Goal: Task Accomplishment & Management: Use online tool/utility

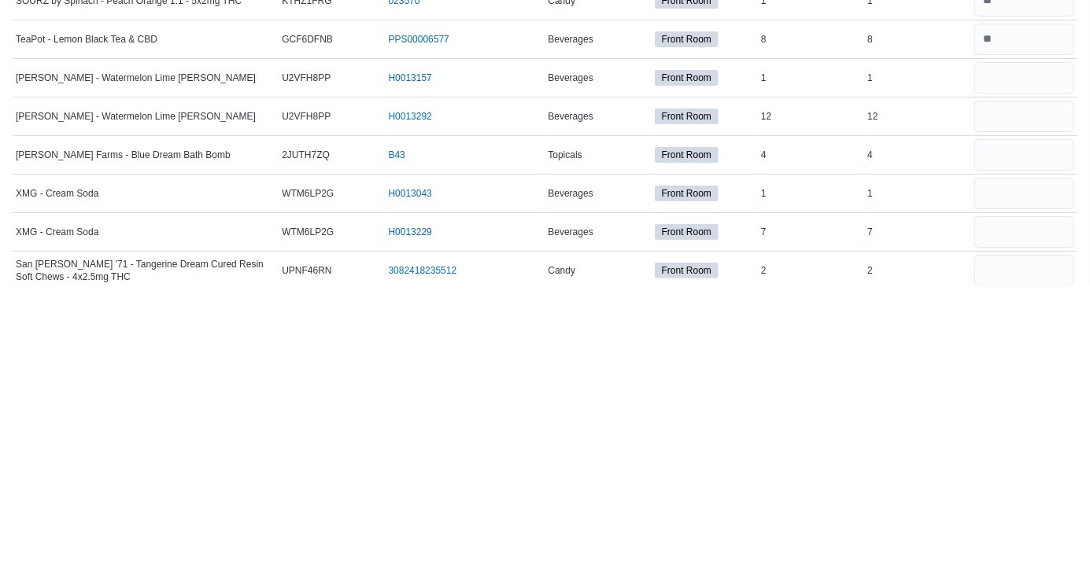
scroll to position [2440, 0]
type input "*"
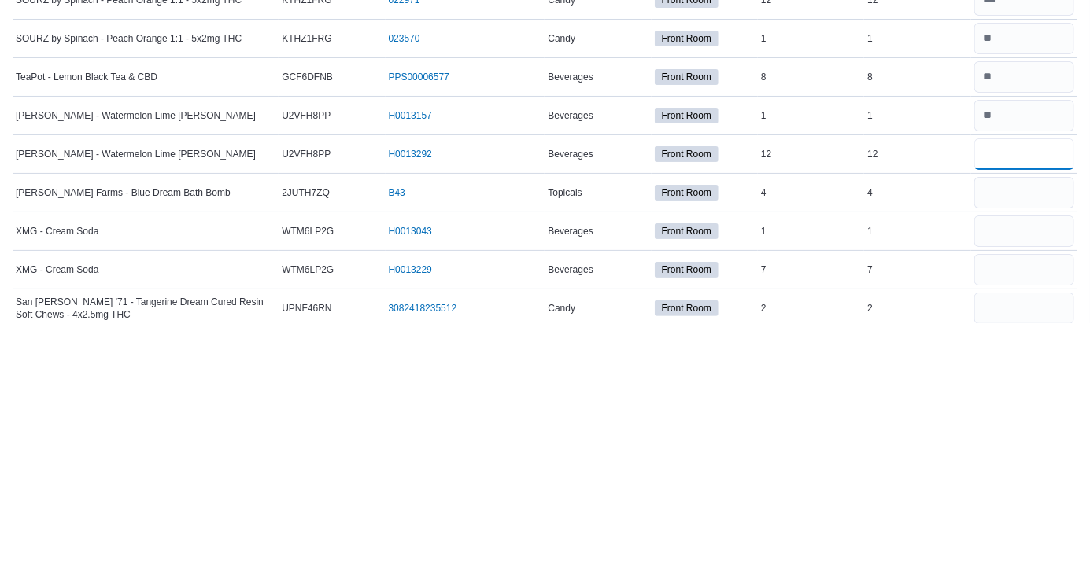
type input "**"
click at [1025, 427] on input "number" at bounding box center [1024, 432] width 100 height 31
type input "*"
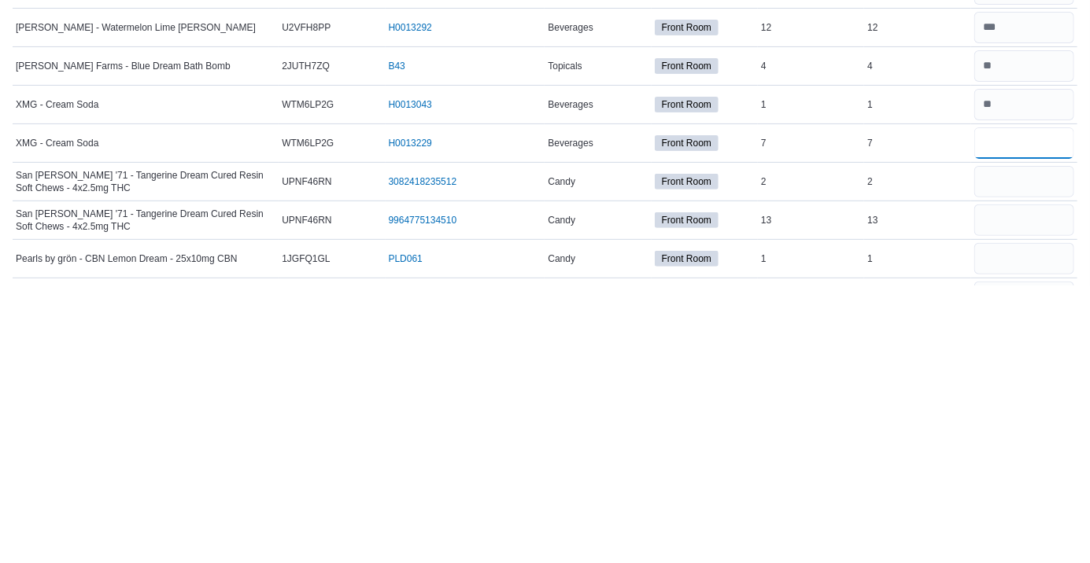
type input "*"
click at [1021, 462] on input "number" at bounding box center [1024, 459] width 100 height 31
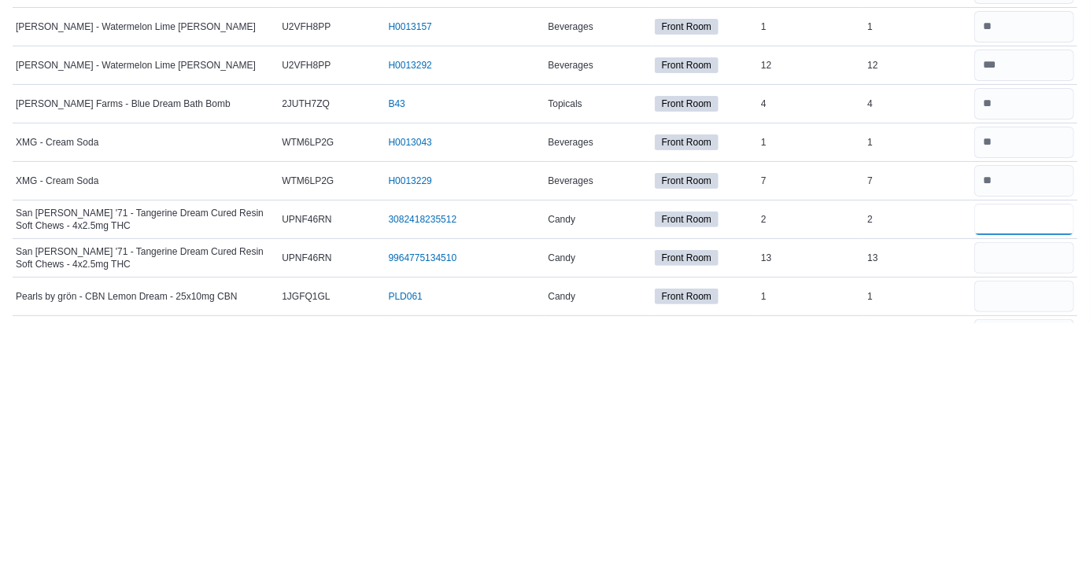
type input "*"
click at [1009, 500] on input "number" at bounding box center [1024, 497] width 100 height 31
type input "**"
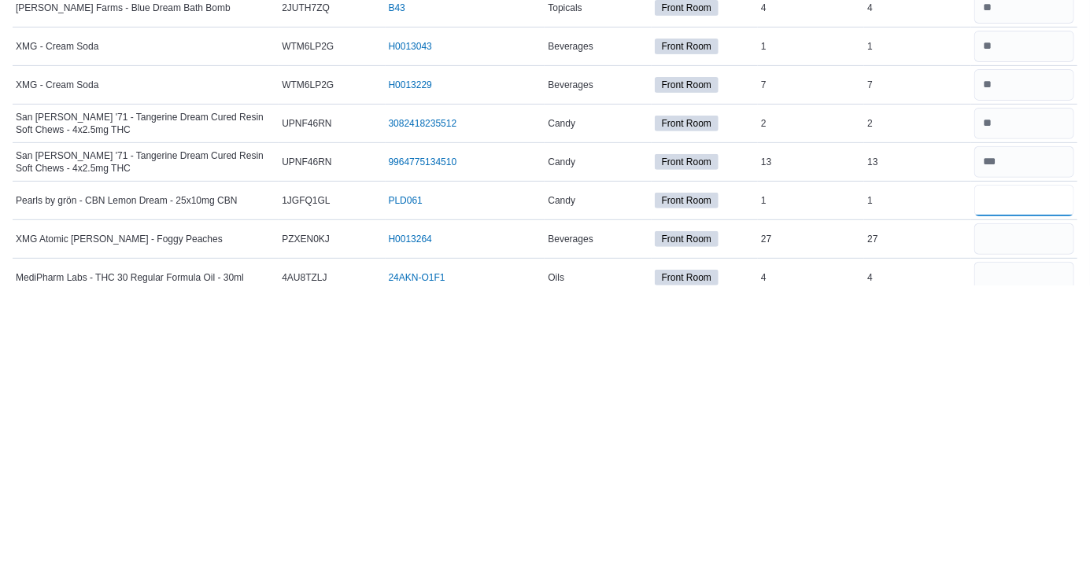
scroll to position [2645, 0]
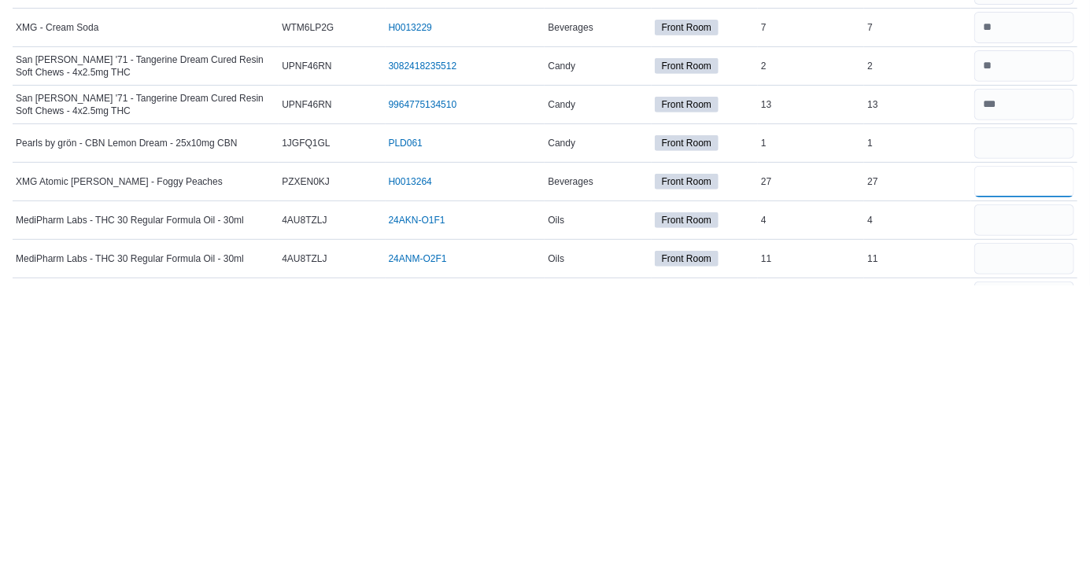
click at [1016, 460] on input "number" at bounding box center [1024, 459] width 100 height 31
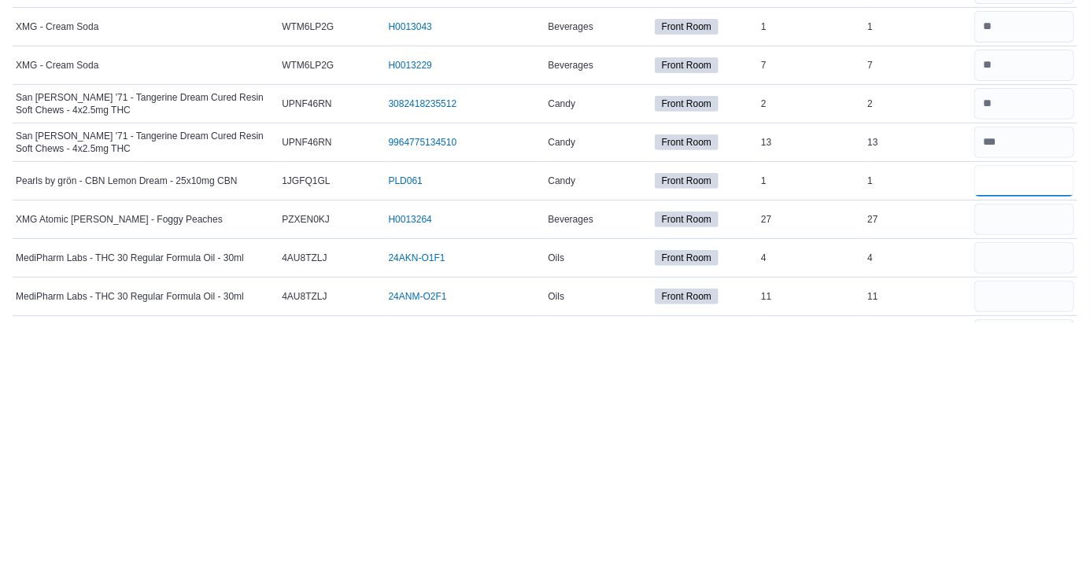
click at [1012, 425] on input "number" at bounding box center [1024, 420] width 100 height 31
click at [1015, 479] on div at bounding box center [1024, 498] width 106 height 38
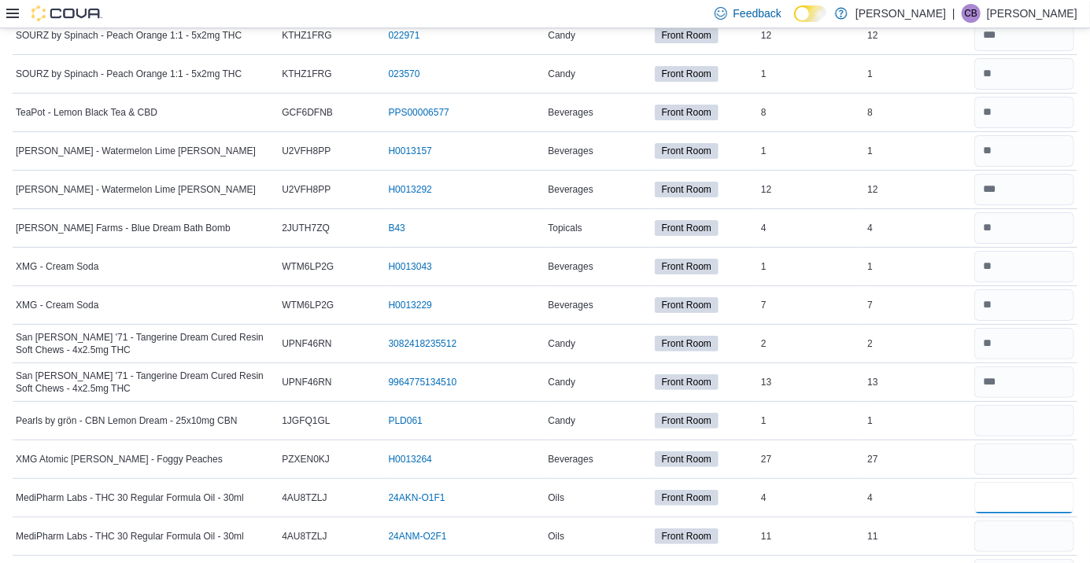
click at [1012, 494] on input "number" at bounding box center [1024, 497] width 100 height 31
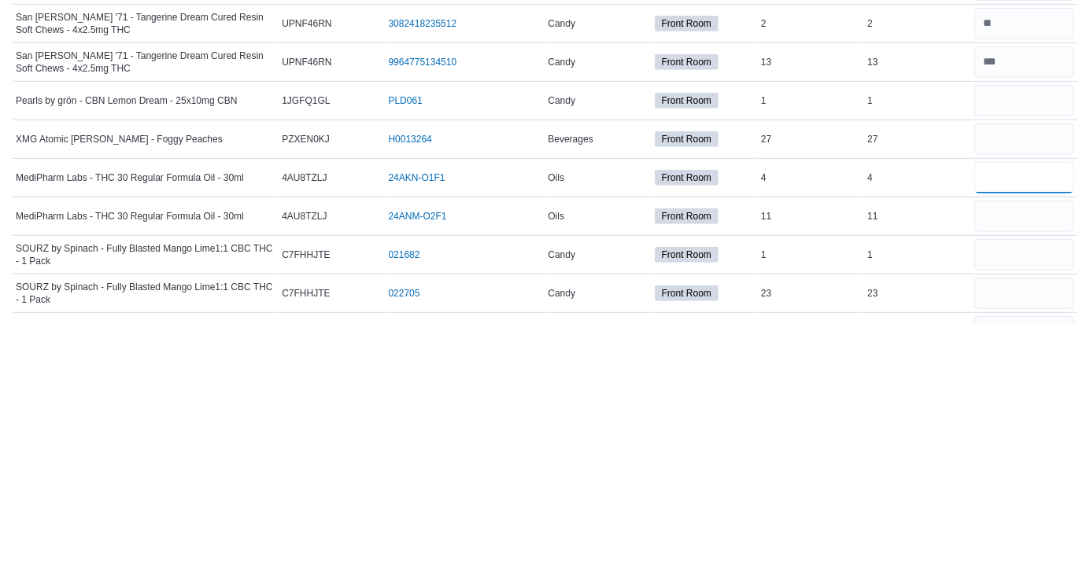
scroll to position [2741, 0]
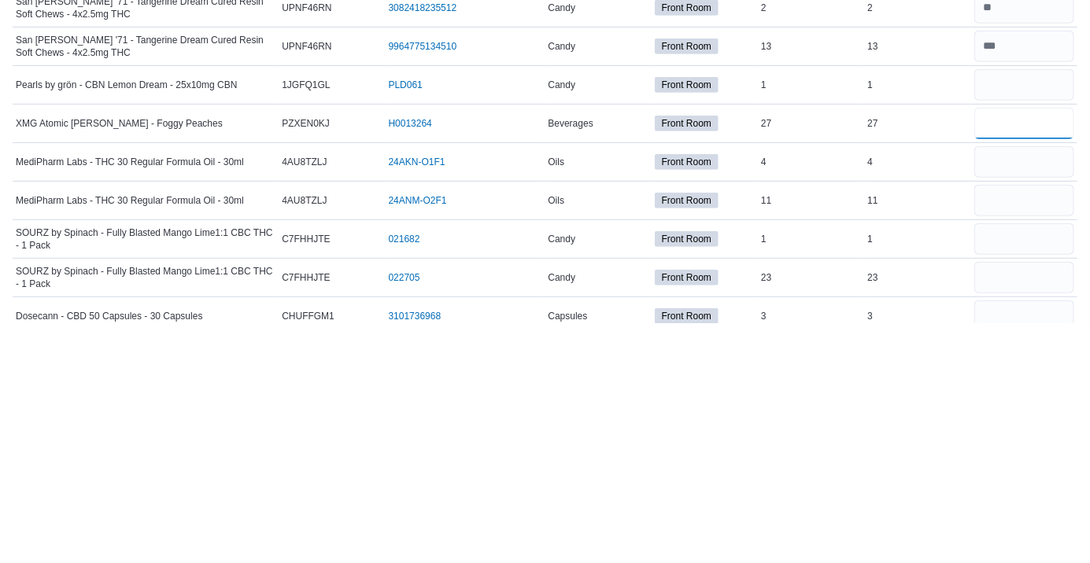
click at [1016, 350] on input "number" at bounding box center [1024, 363] width 100 height 31
type input "**"
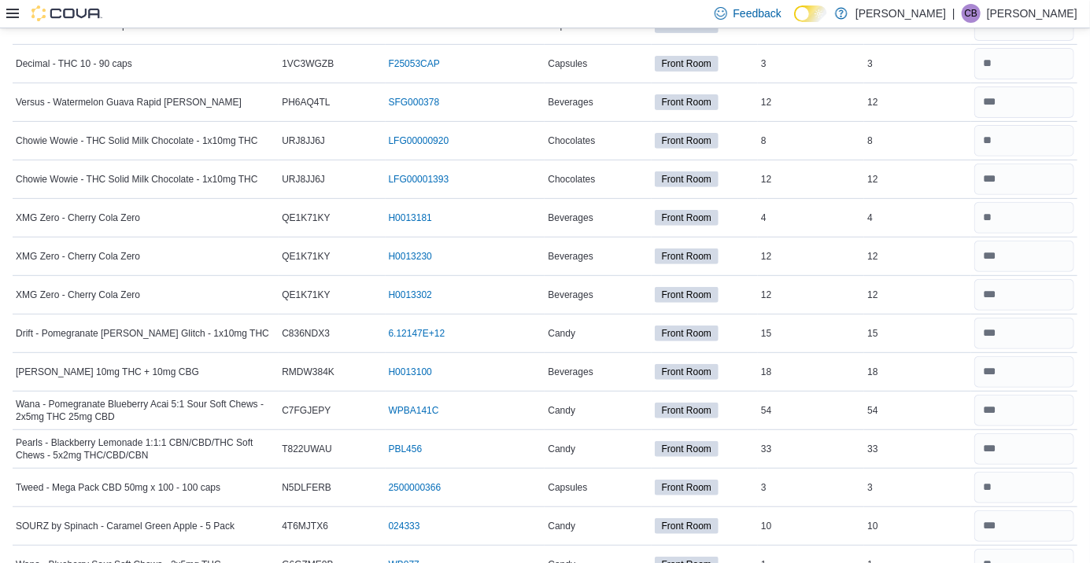
scroll to position [0, 0]
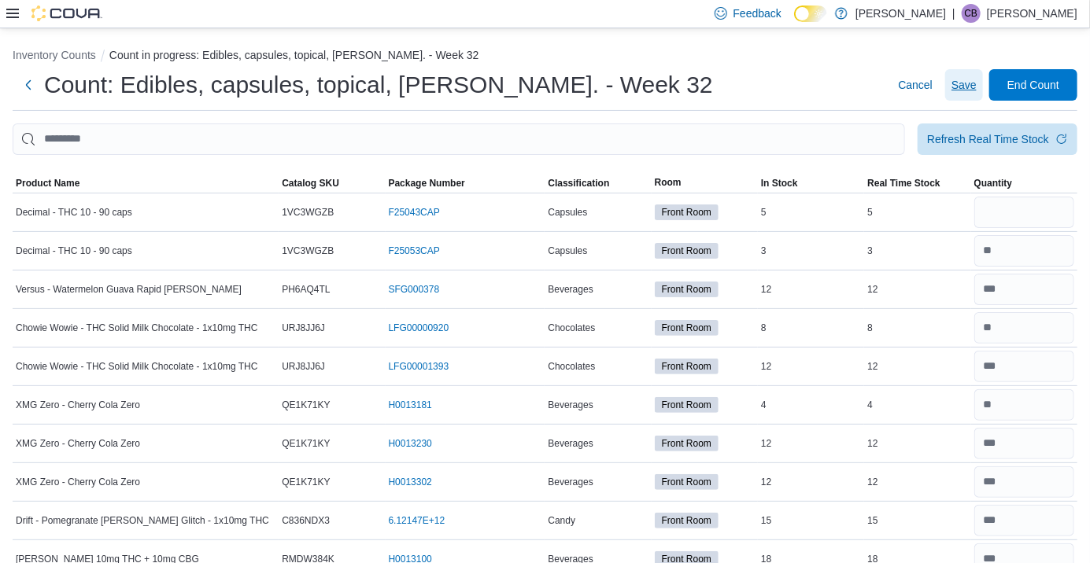
click at [964, 90] on span "Save" at bounding box center [963, 85] width 25 height 16
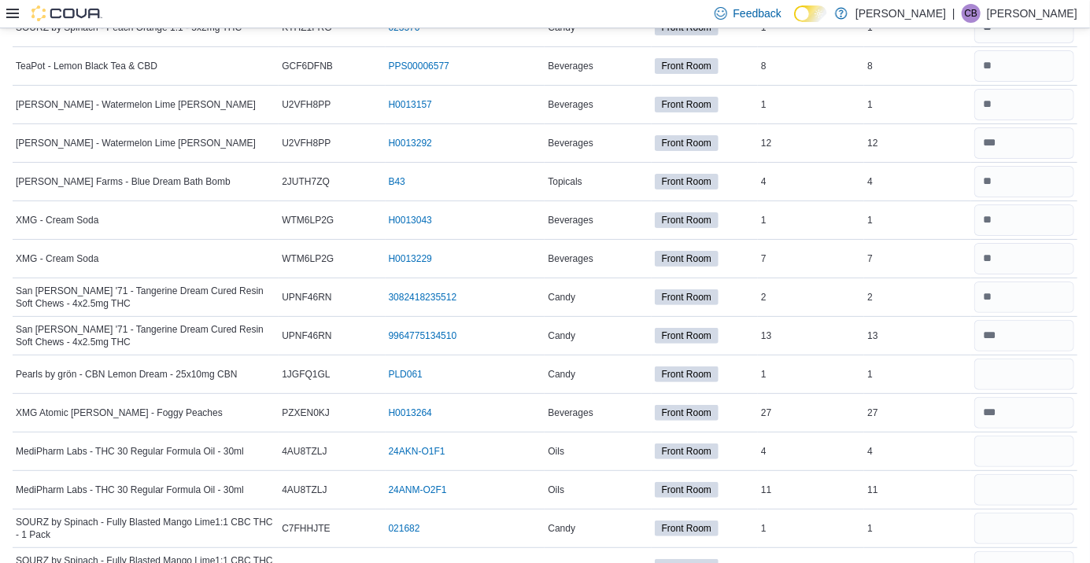
scroll to position [2731, 0]
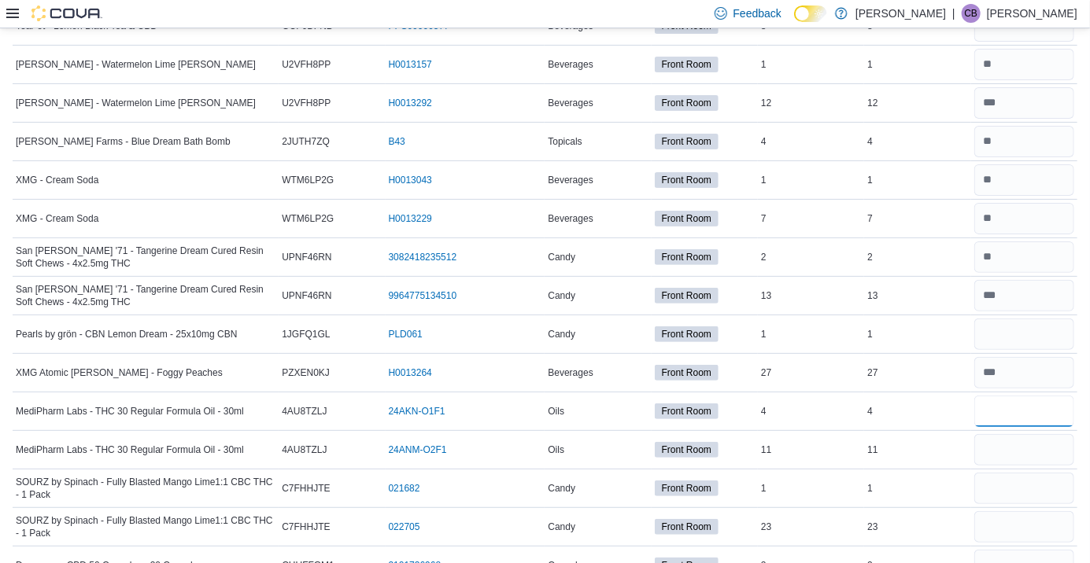
click at [1016, 409] on input "number" at bounding box center [1024, 411] width 100 height 31
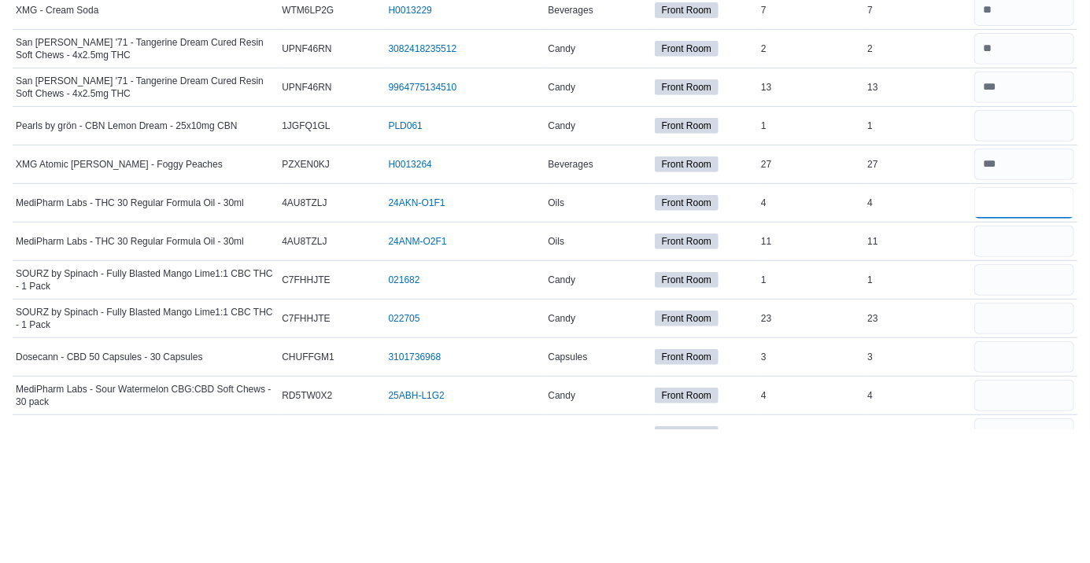
scroll to position [2806, 0]
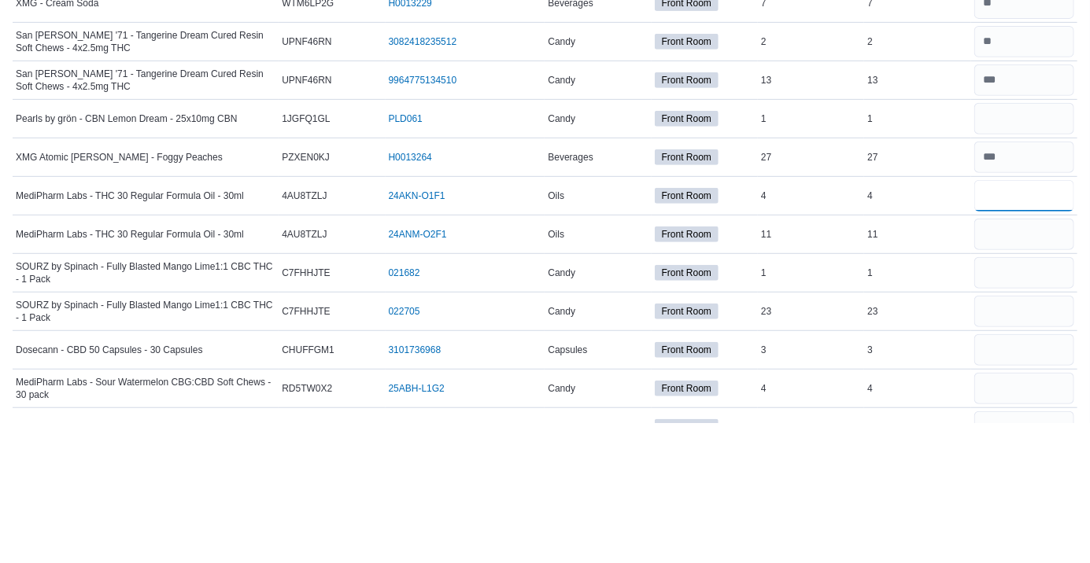
type input "*"
